Goal: Information Seeking & Learning: Understand process/instructions

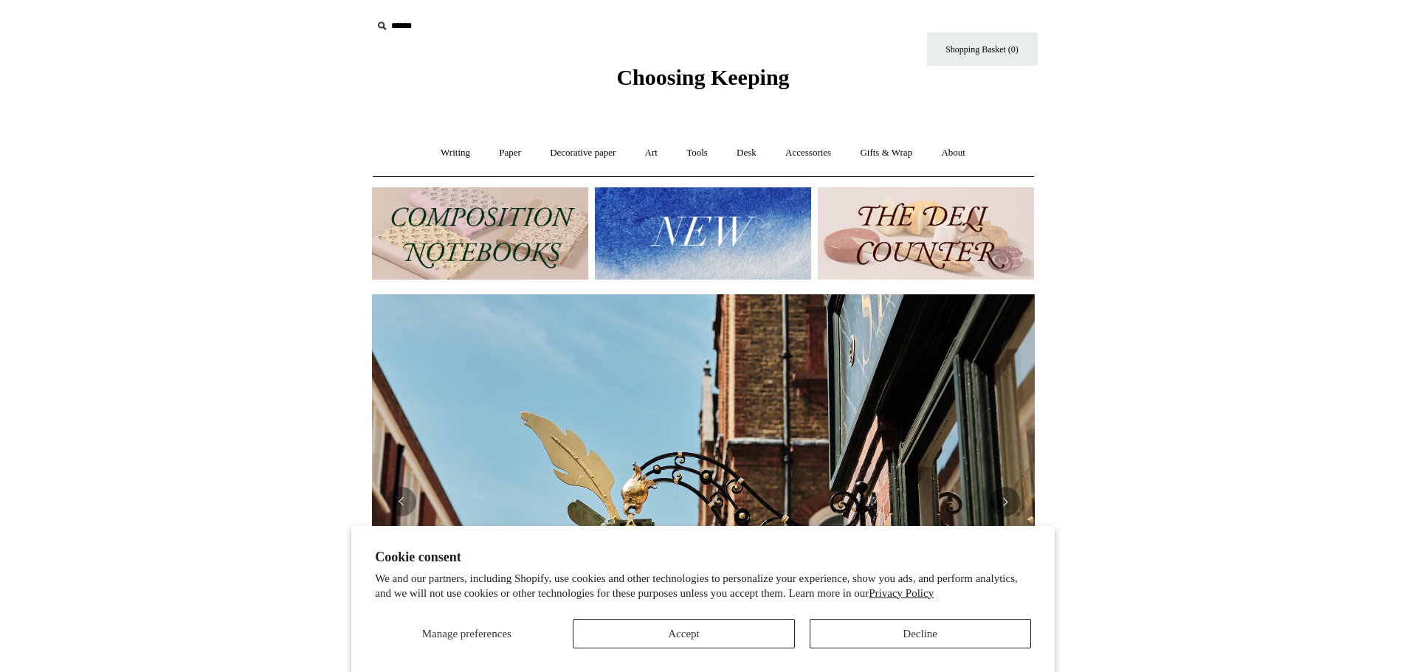
scroll to position [3, 0]
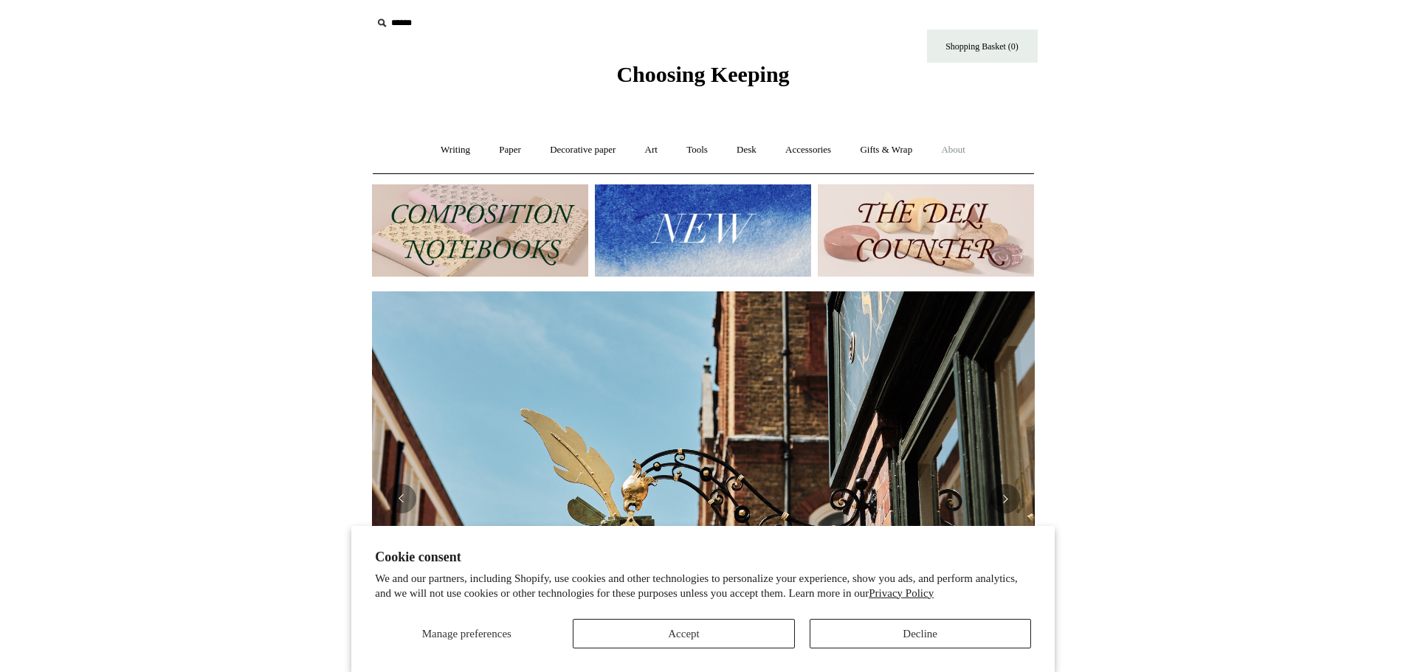
click at [961, 153] on link "About +" at bounding box center [952, 150] width 51 height 39
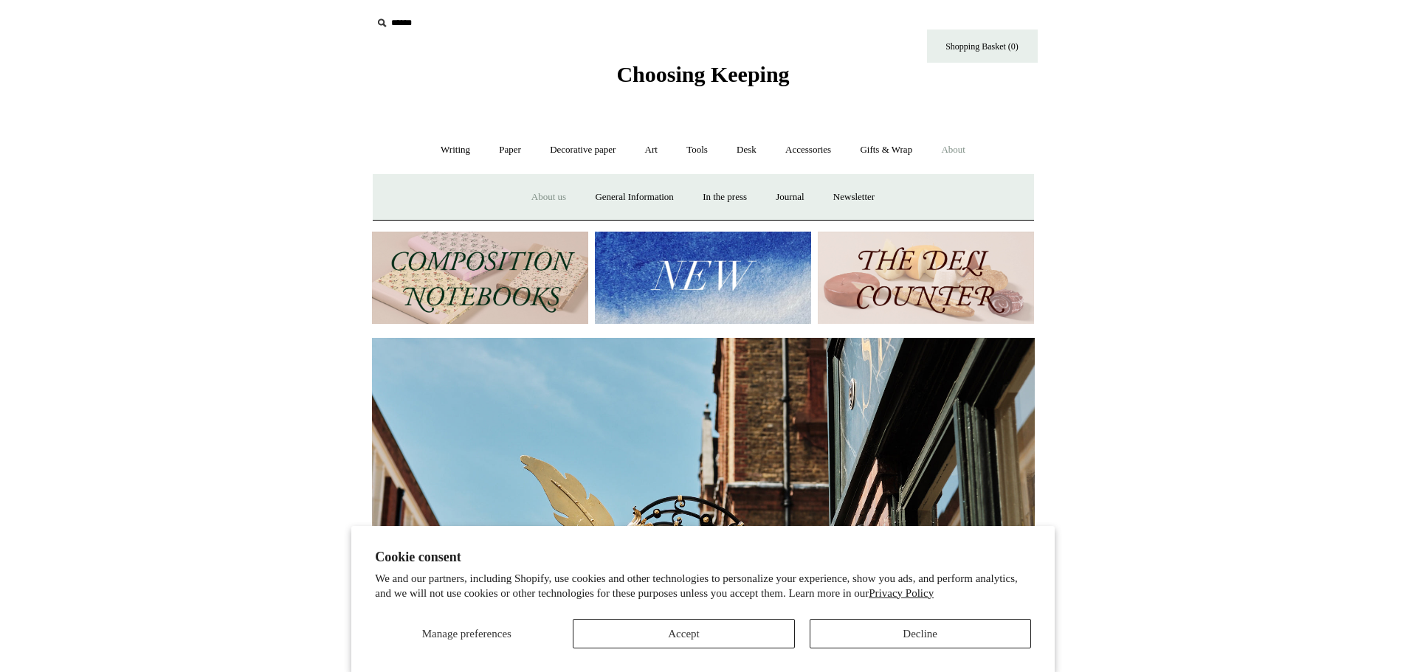
click at [537, 199] on link "About us" at bounding box center [548, 197] width 61 height 39
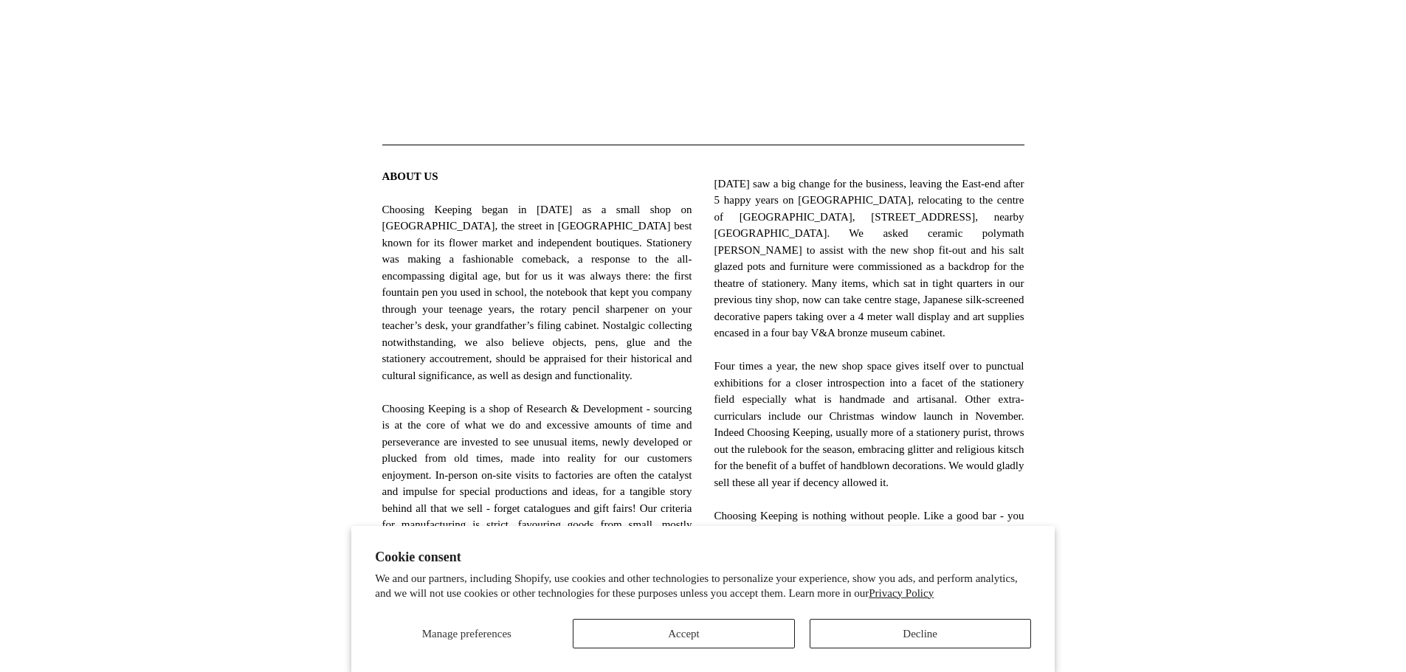
scroll to position [429, 0]
click at [707, 635] on button "Accept" at bounding box center [683, 634] width 221 height 30
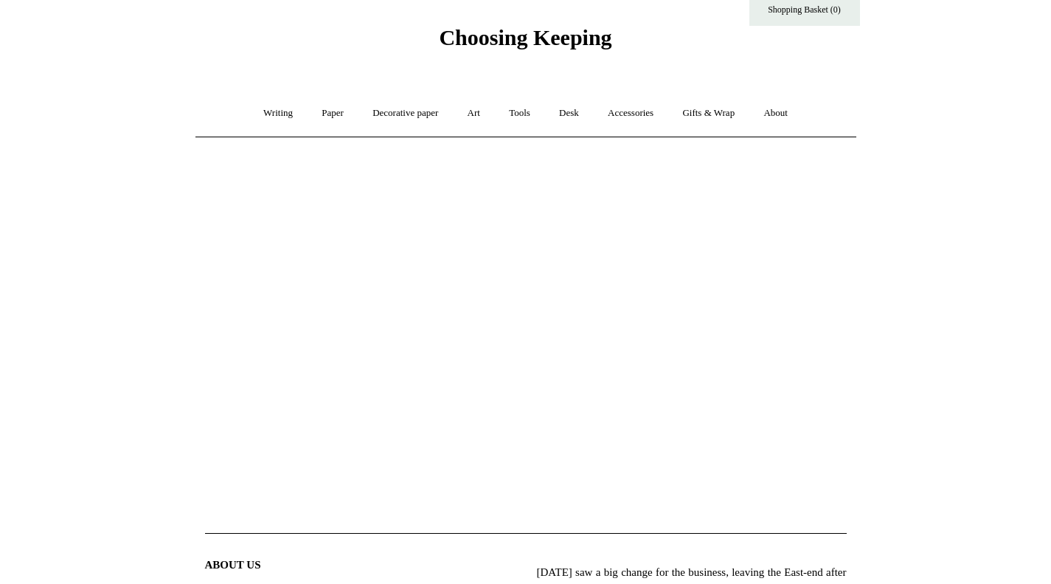
scroll to position [0, 0]
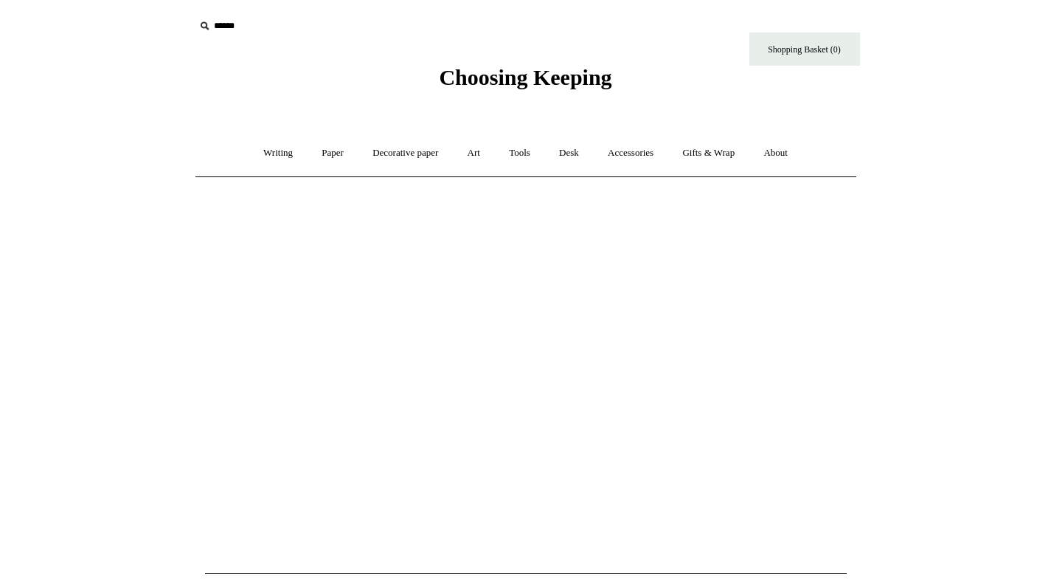
click at [789, 159] on link "About +" at bounding box center [775, 153] width 51 height 39
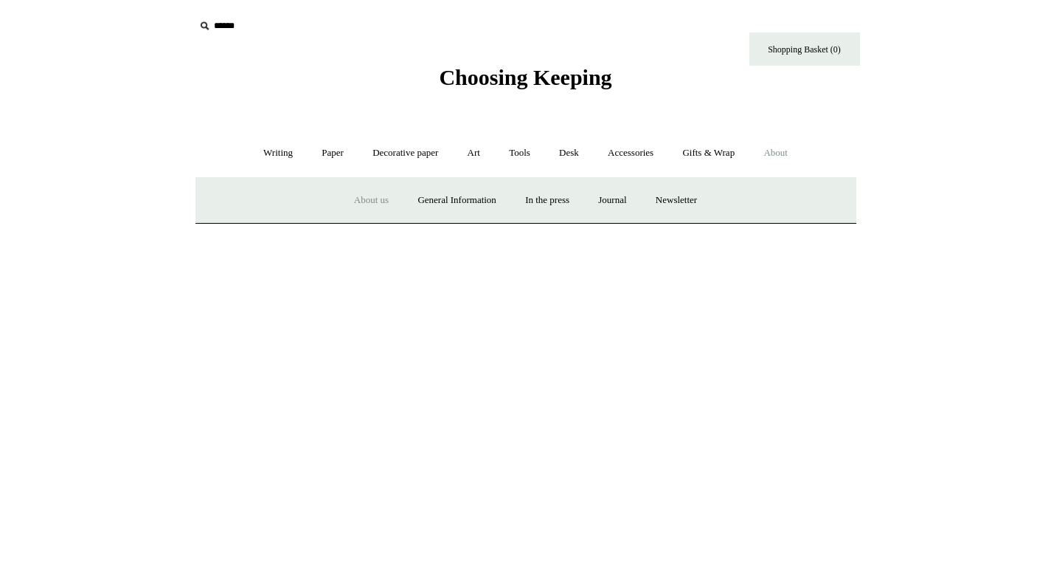
click at [463, 198] on link "General Information" at bounding box center [456, 200] width 105 height 39
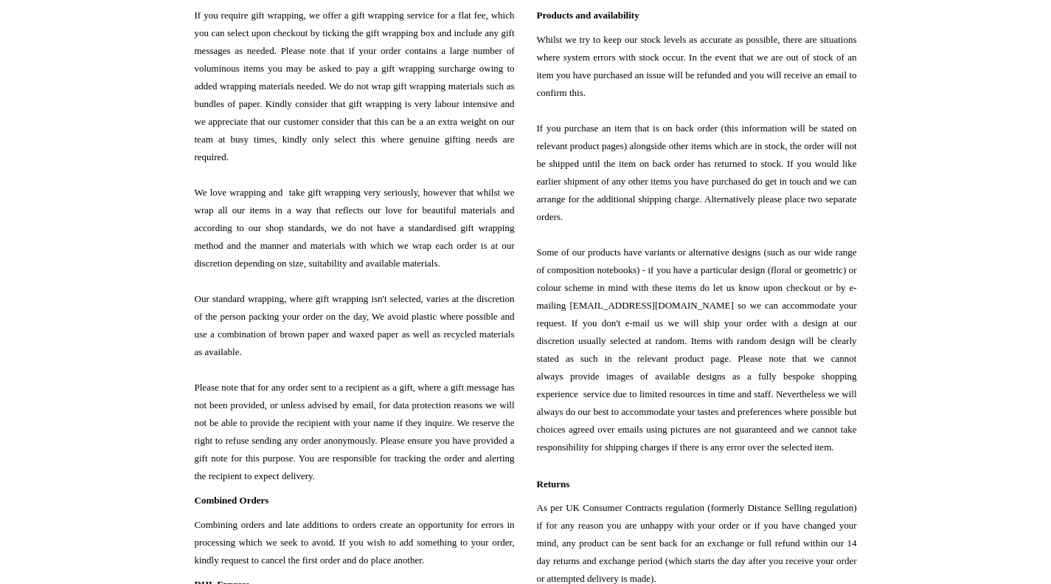
scroll to position [567, 0]
